Goal: Task Accomplishment & Management: Use online tool/utility

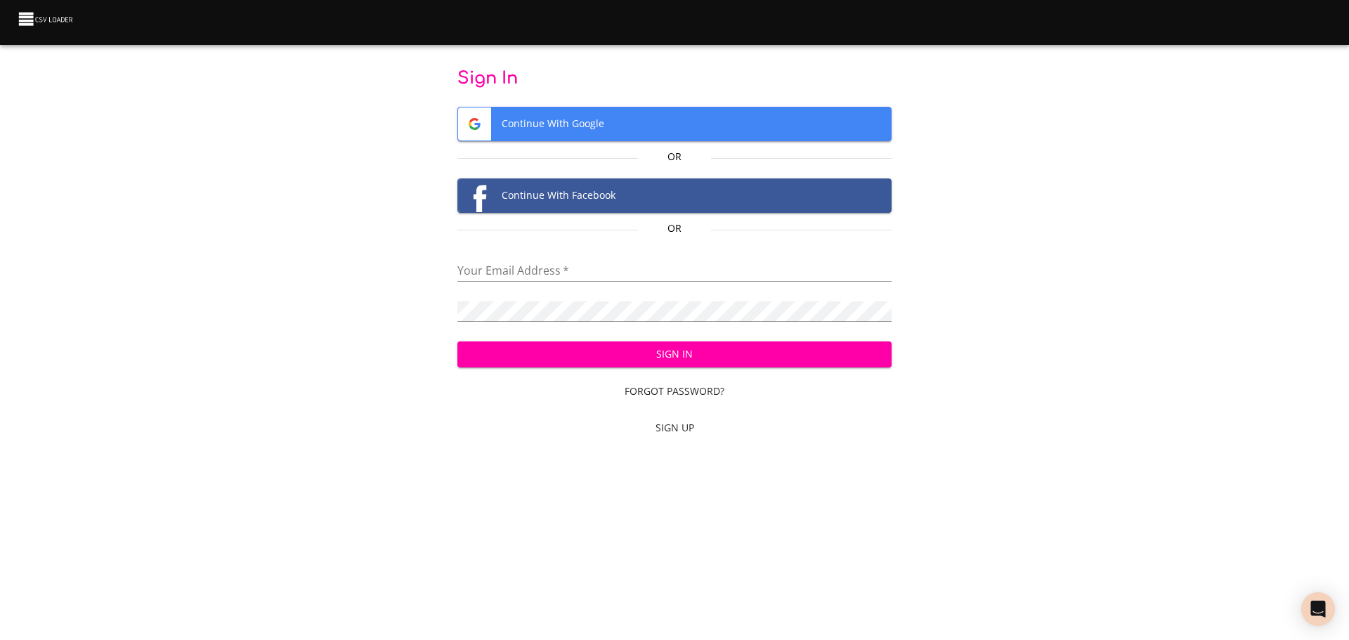
click at [537, 106] on form "Sign In Continue With Google Or Continue With Facebook Or Your Email Address   …" at bounding box center [674, 255] width 435 height 376
click at [543, 117] on span "Continue With Google" at bounding box center [674, 123] width 433 height 33
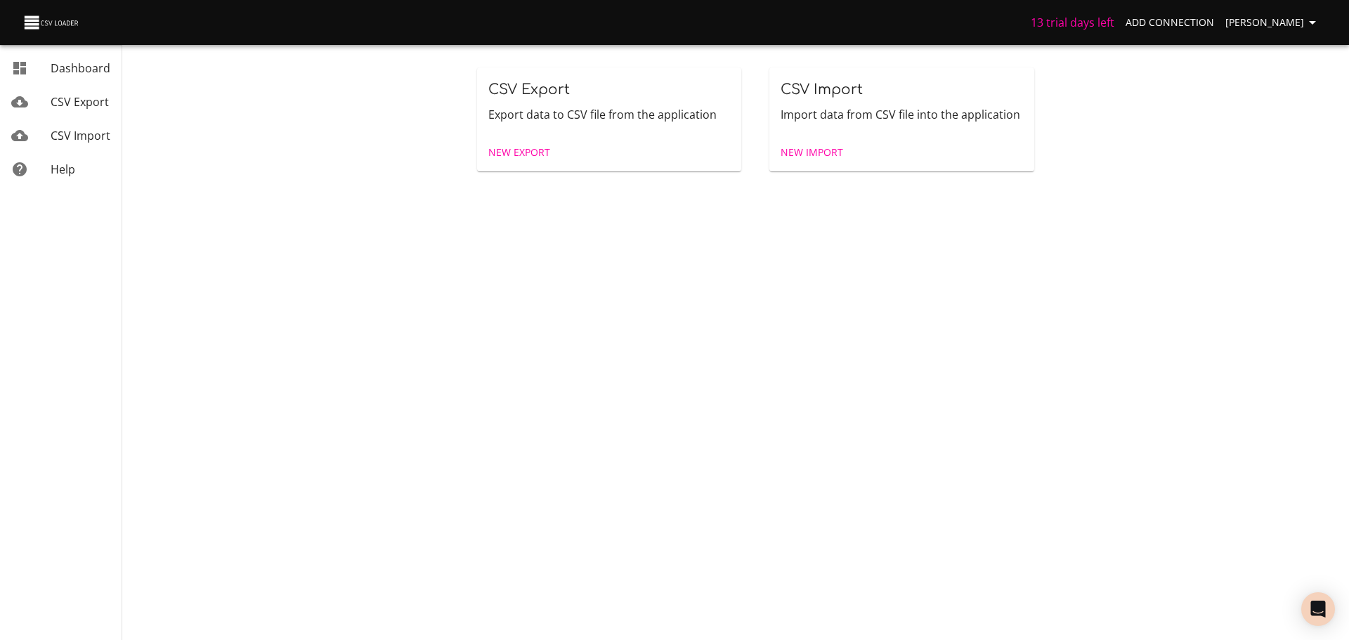
click at [806, 155] on span "New Import" at bounding box center [811, 153] width 63 height 18
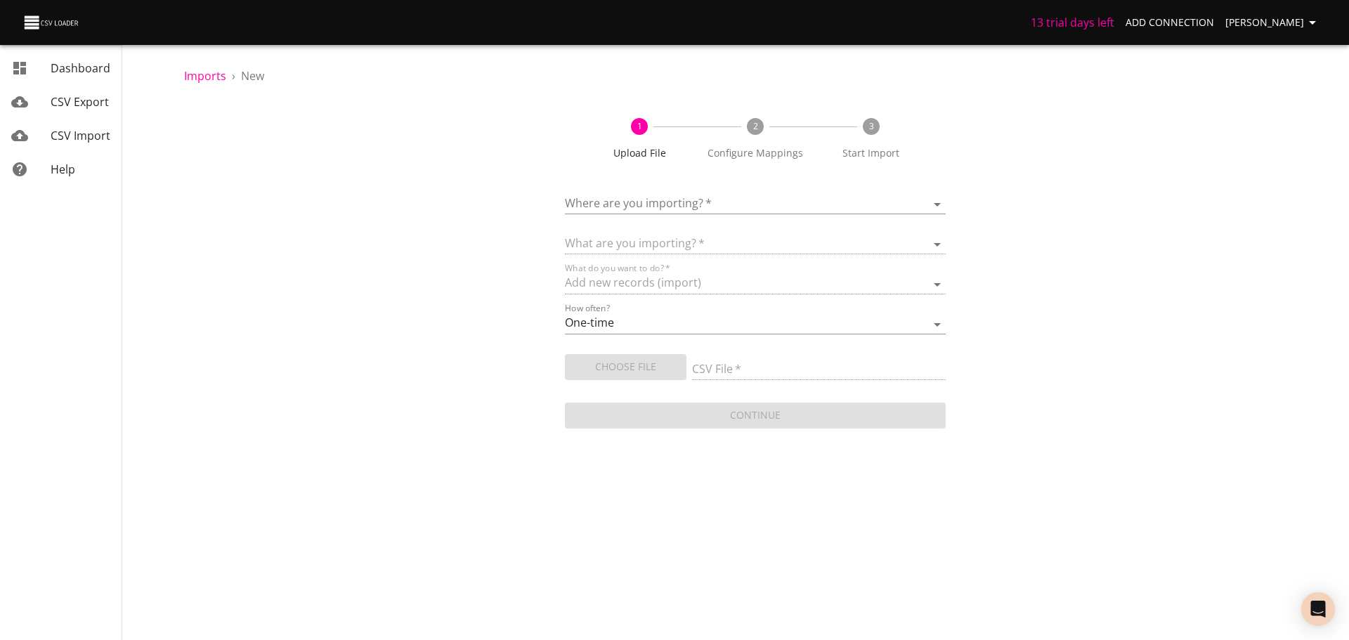
click at [755, 204] on body "13 trial days left Add Connection Diego S Dashboard CSV Export CSV Import Help …" at bounding box center [674, 320] width 1349 height 640
click at [756, 203] on div "Add New Connection" at bounding box center [774, 204] width 319 height 17
click at [79, 125] on link "CSV Import" at bounding box center [61, 136] width 122 height 34
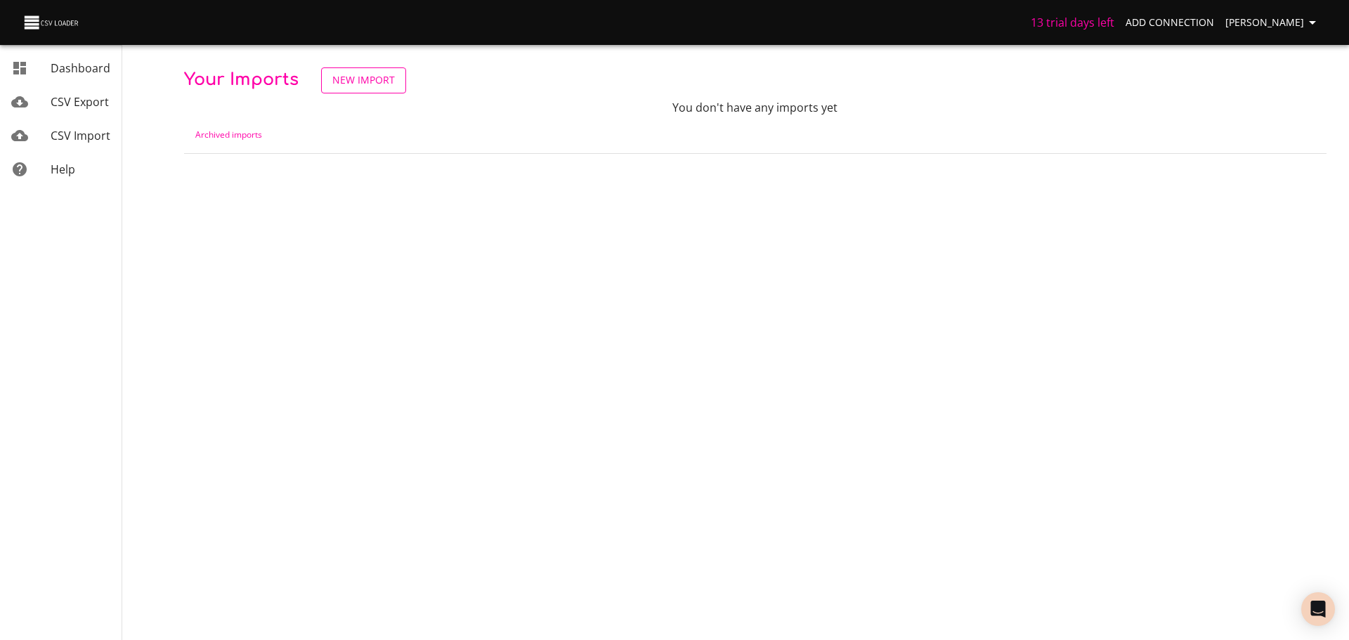
click at [369, 77] on span "New Import" at bounding box center [363, 81] width 63 height 18
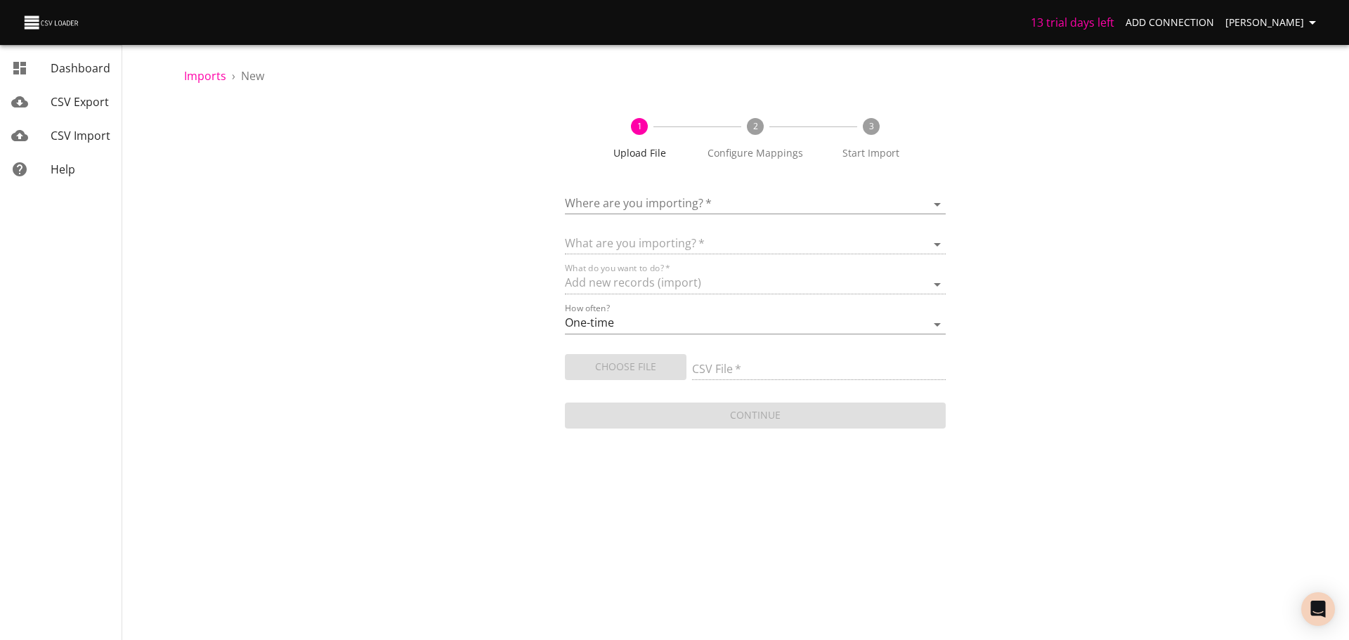
click at [619, 206] on body "13 trial days left Add Connection Diego S Dashboard CSV Export CSV Import Help …" at bounding box center [674, 320] width 1349 height 640
click at [619, 204] on span "Add New Connection" at bounding box center [670, 204] width 111 height 15
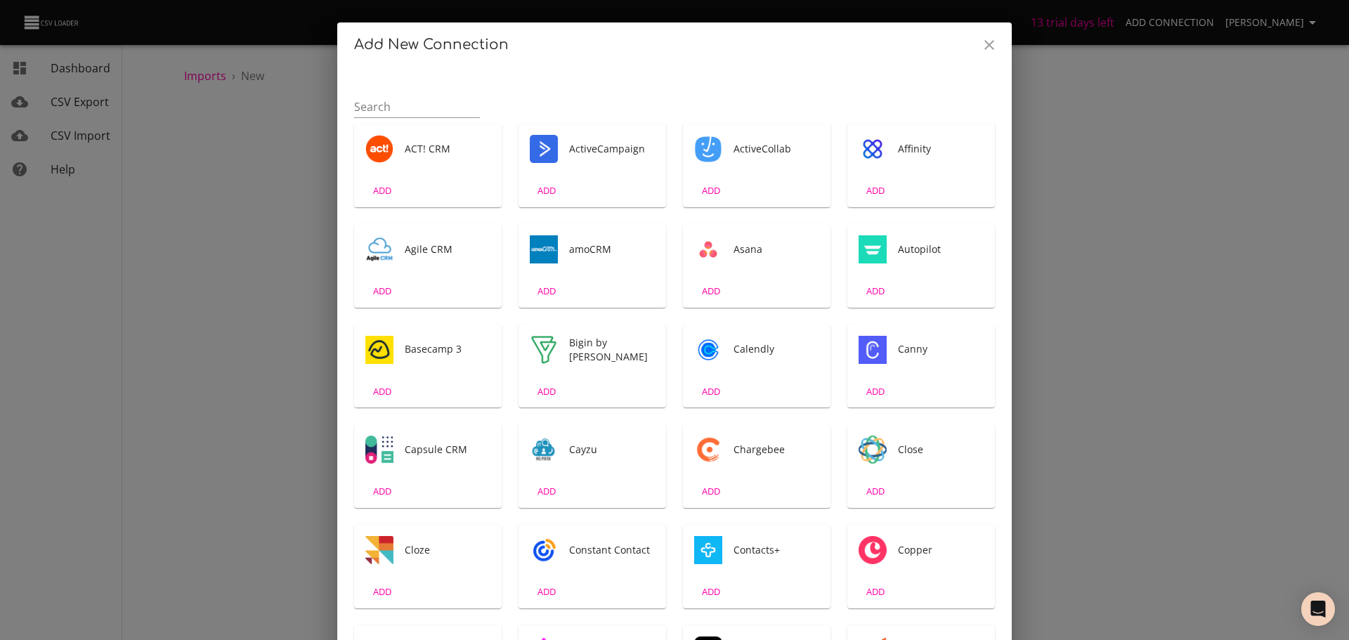
click at [1226, 256] on div "Add New Connection Search ACT! CRM ADD ActiveCampaign ADD ActiveCollab ADD Affi…" at bounding box center [674, 320] width 1349 height 640
click at [1058, 235] on div "Add New Connection Search ACT! CRM ADD ActiveCampaign ADD ActiveCollab ADD Affi…" at bounding box center [674, 320] width 1349 height 640
click at [994, 53] on button "Close" at bounding box center [989, 45] width 34 height 34
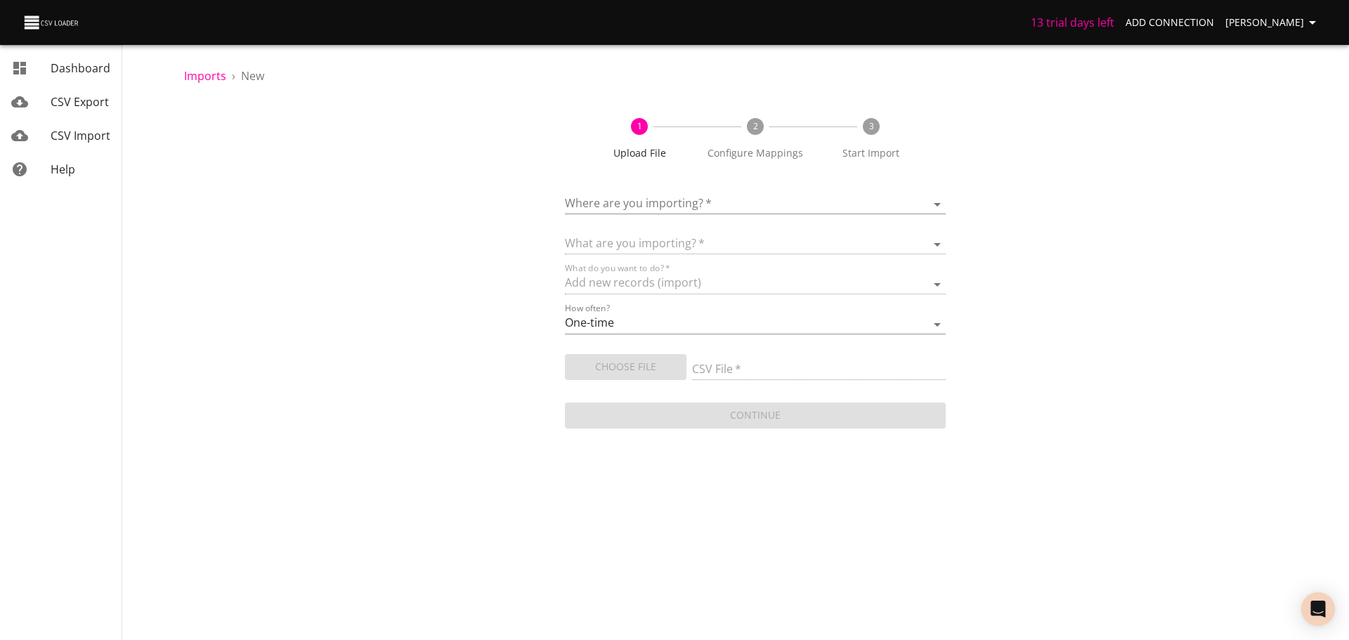
click at [948, 204] on div "1 Upload File 2 Configure Mappings 3 Start Import Where are you importing?   * …" at bounding box center [755, 266] width 1142 height 330
click at [937, 208] on body "13 trial days left Add Connection Diego S Dashboard CSV Export CSV Import Help …" at bounding box center [674, 320] width 1349 height 640
click at [937, 208] on li "Add New Connection" at bounding box center [755, 204] width 381 height 39
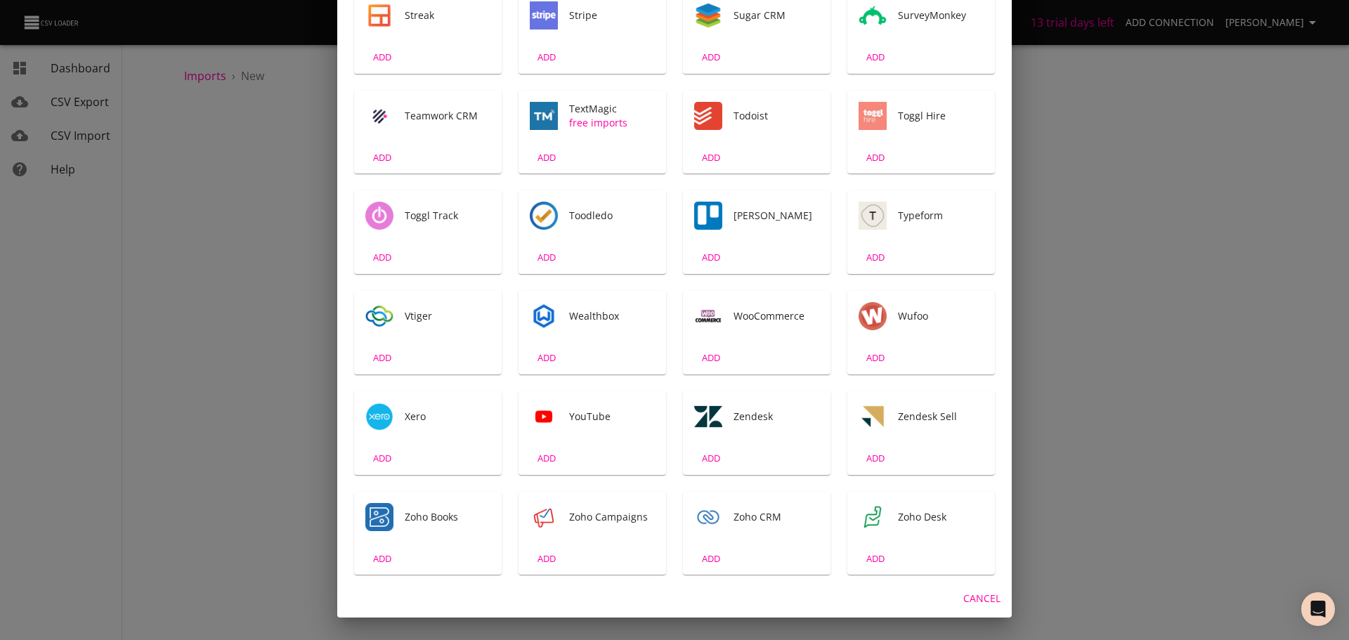
click at [736, 223] on div "Trello" at bounding box center [756, 215] width 147 height 51
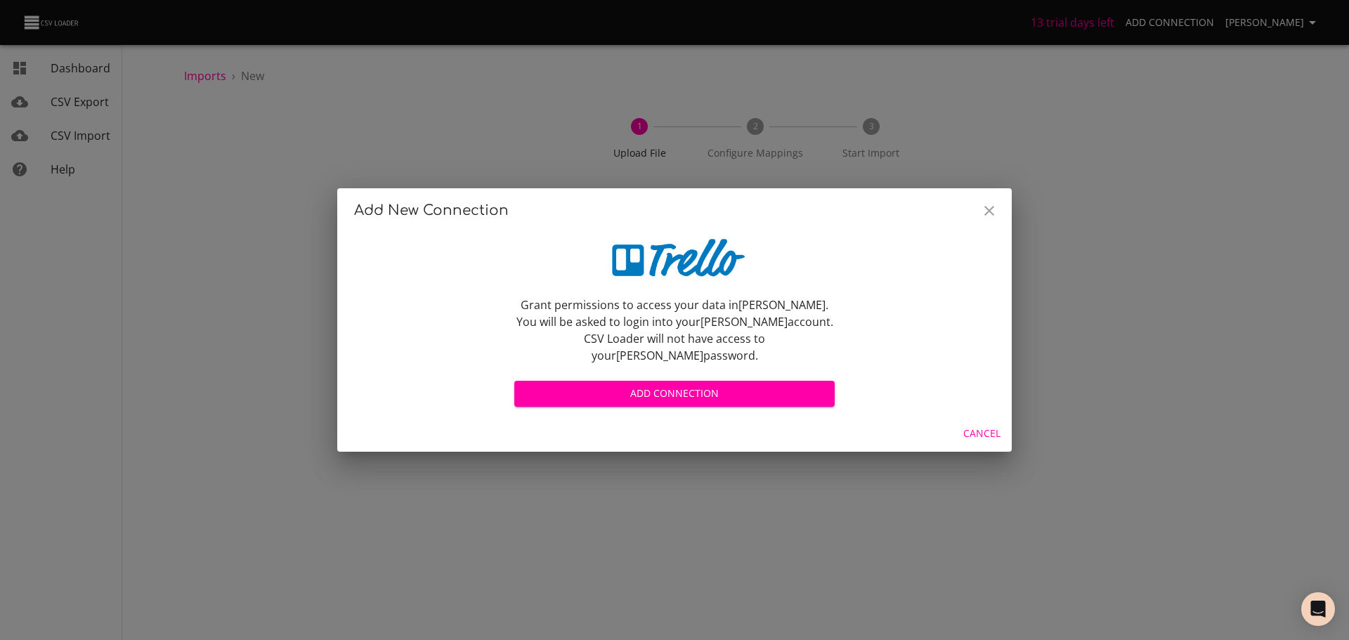
click at [1016, 422] on div "Add New Connection Grant permissions to access your data in Trello . You will b…" at bounding box center [674, 320] width 1349 height 640
click at [964, 425] on span "Cancel" at bounding box center [981, 434] width 37 height 18
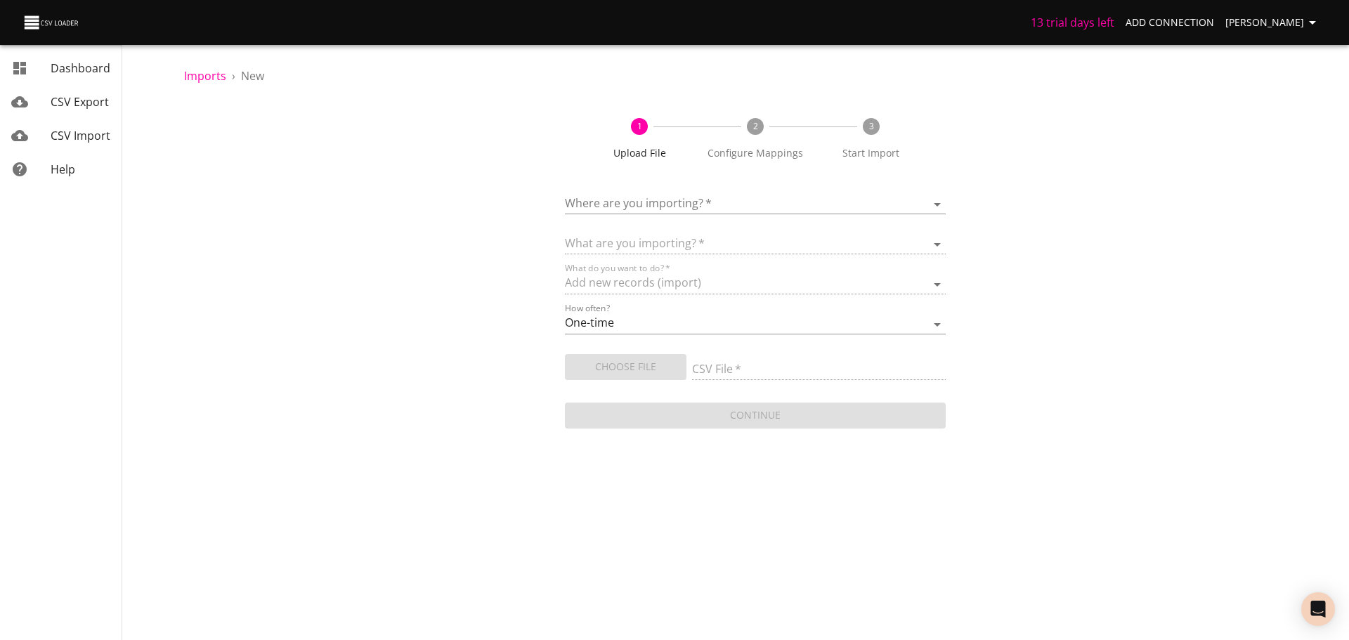
click at [74, 74] on span "Dashboard" at bounding box center [81, 67] width 60 height 15
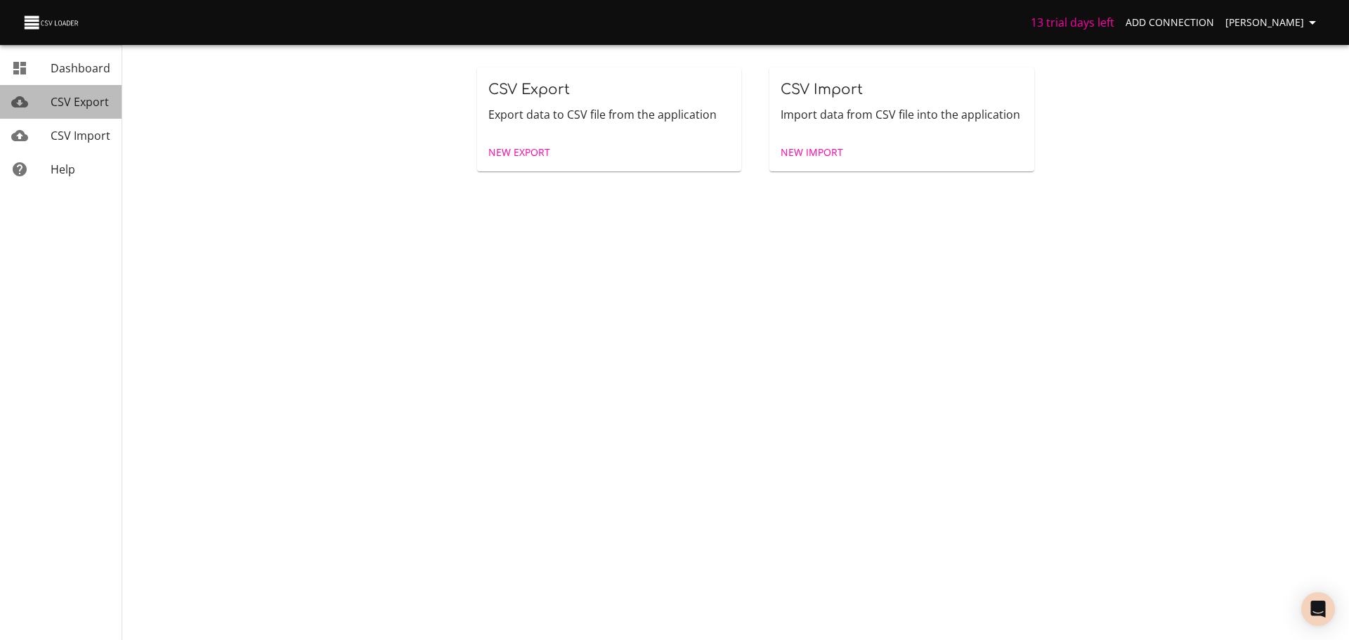
click at [71, 105] on span "CSV Export" at bounding box center [80, 101] width 58 height 15
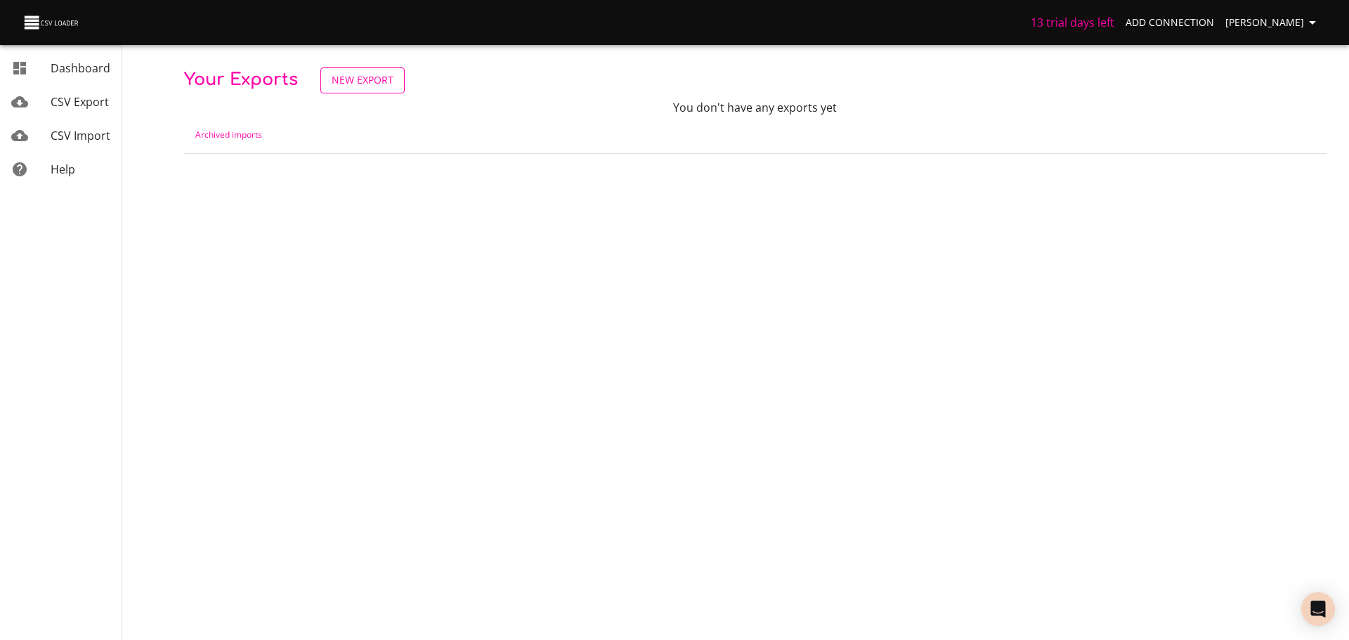
click at [393, 83] on link "New Export" at bounding box center [362, 80] width 84 height 26
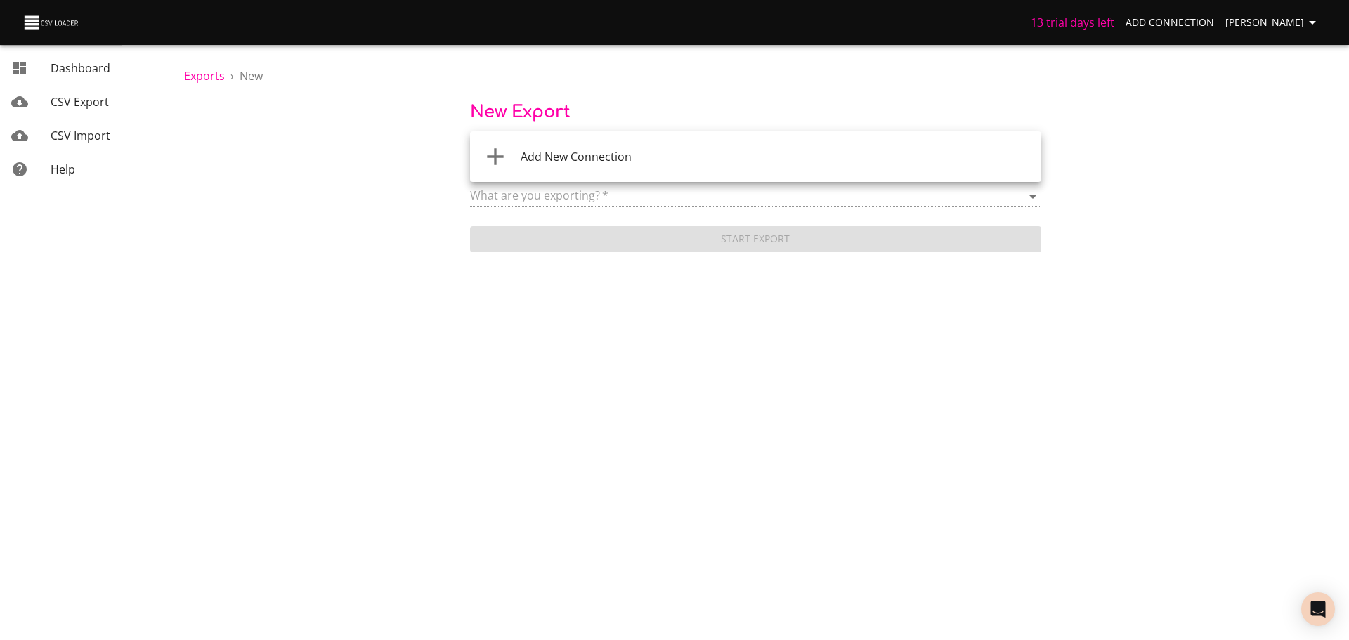
click at [561, 157] on body "13 trial days left Add Connection Diego S Dashboard CSV Export CSV Import Help …" at bounding box center [674, 320] width 1349 height 640
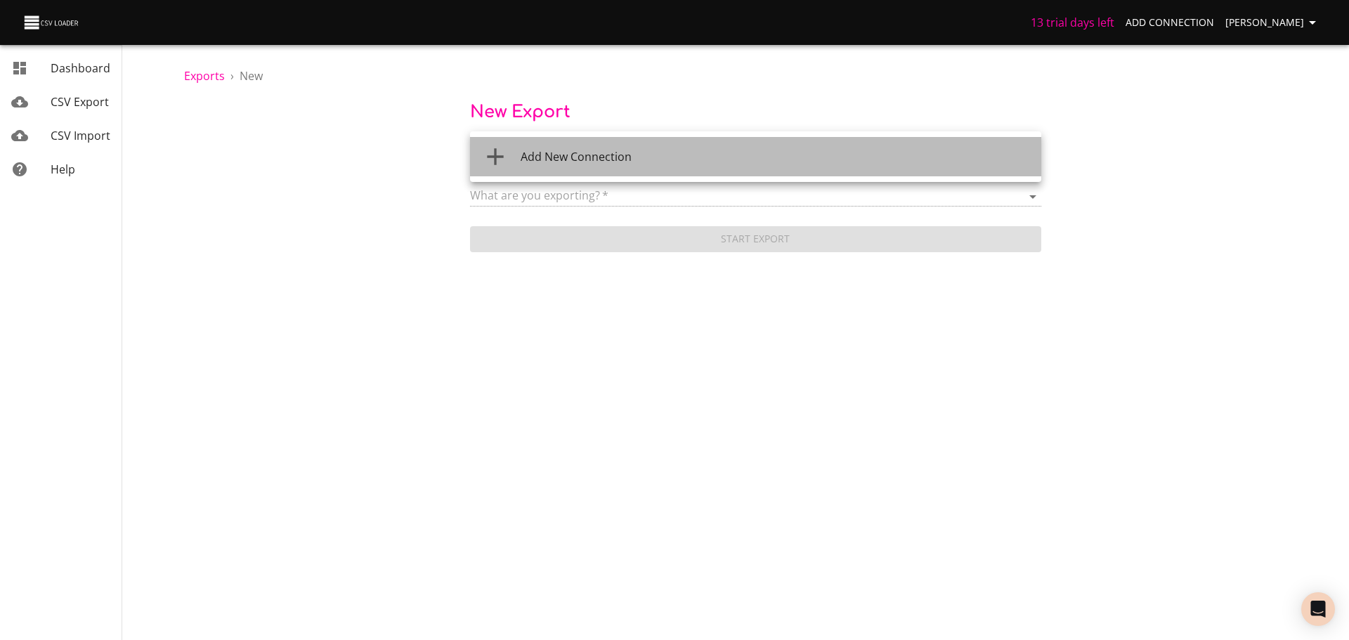
click at [561, 157] on span "Add New Connection" at bounding box center [575, 156] width 111 height 15
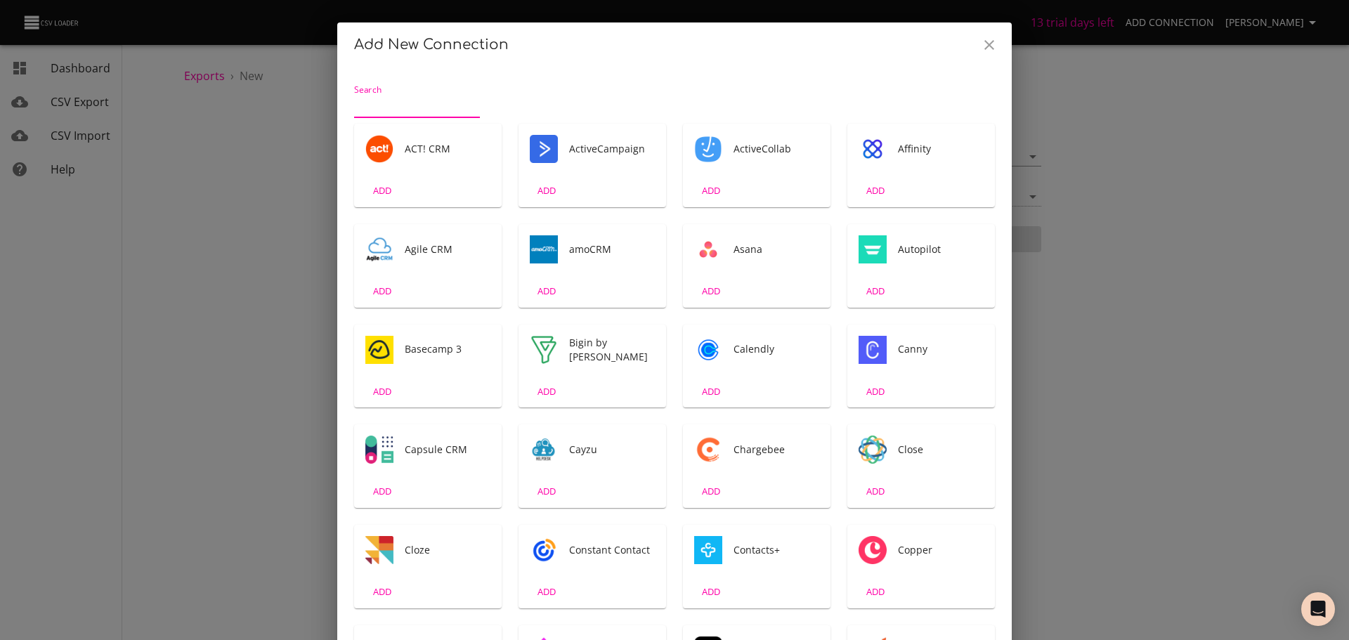
click at [381, 150] on img "Tool" at bounding box center [379, 149] width 28 height 28
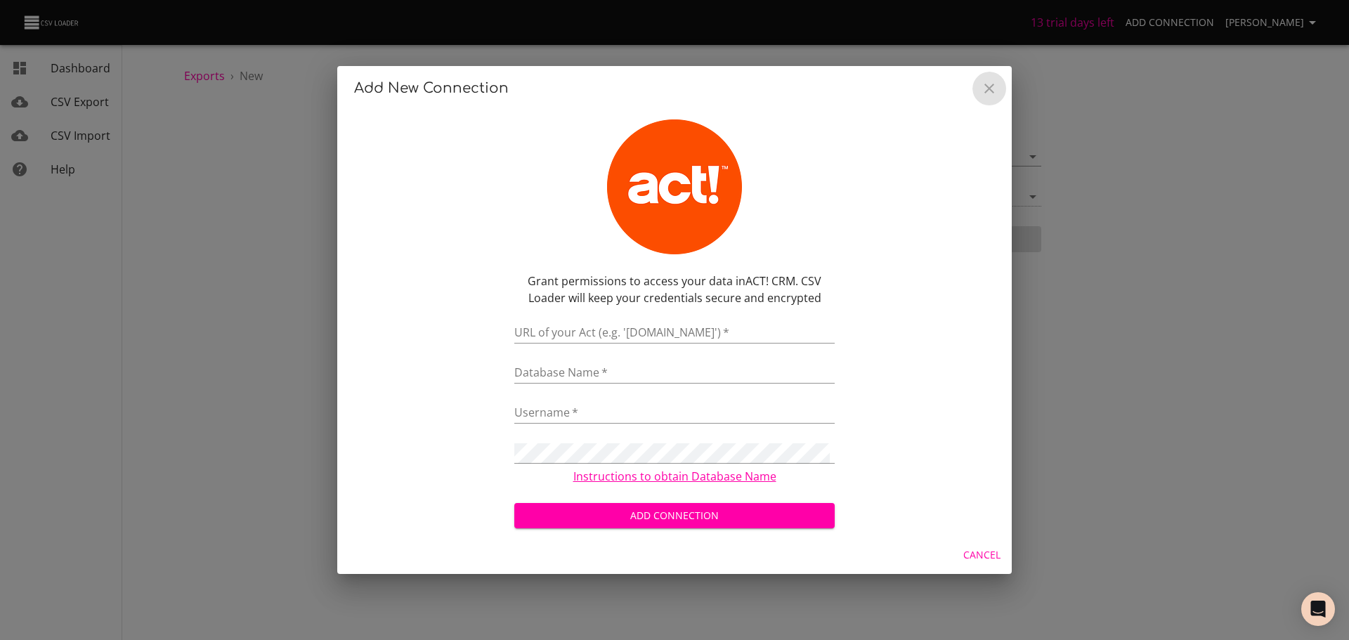
click at [980, 87] on button "Close" at bounding box center [989, 89] width 34 height 34
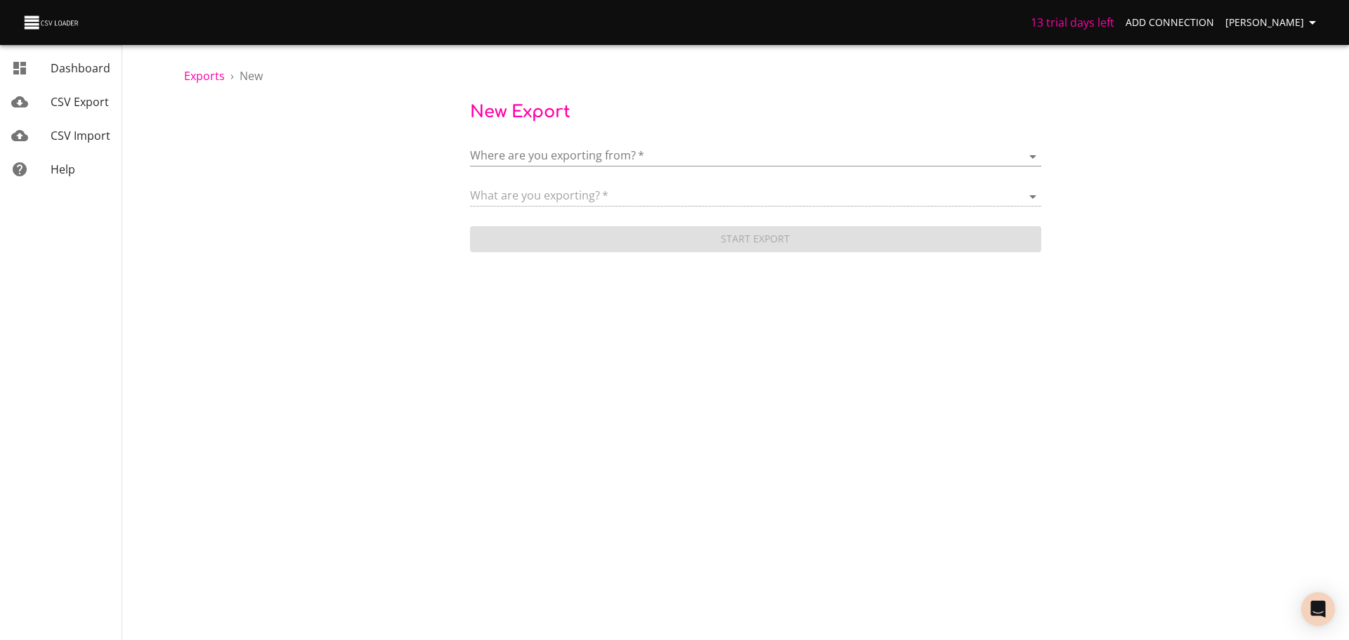
click at [702, 362] on body "13 trial days left Add Connection Diego S Dashboard CSV Export CSV Import Help …" at bounding box center [674, 320] width 1349 height 640
